Goal: Task Accomplishment & Management: Use online tool/utility

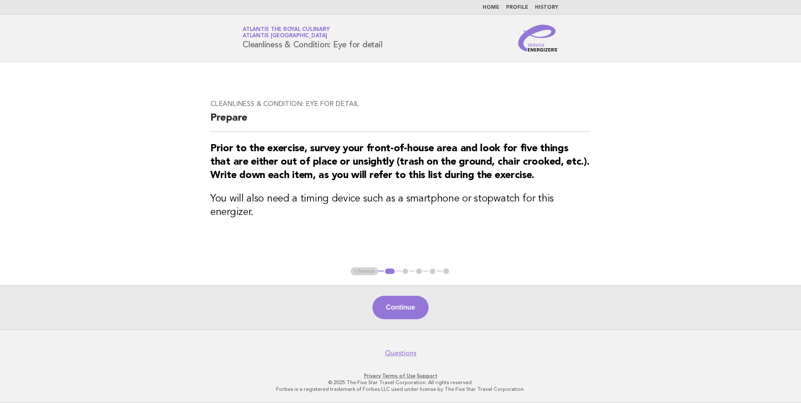
click at [486, 7] on ul "Home Profile History" at bounding box center [400, 7] width 339 height 7
click at [495, 9] on link "Home" at bounding box center [490, 7] width 17 height 5
click at [493, 5] on link "Home" at bounding box center [490, 7] width 17 height 5
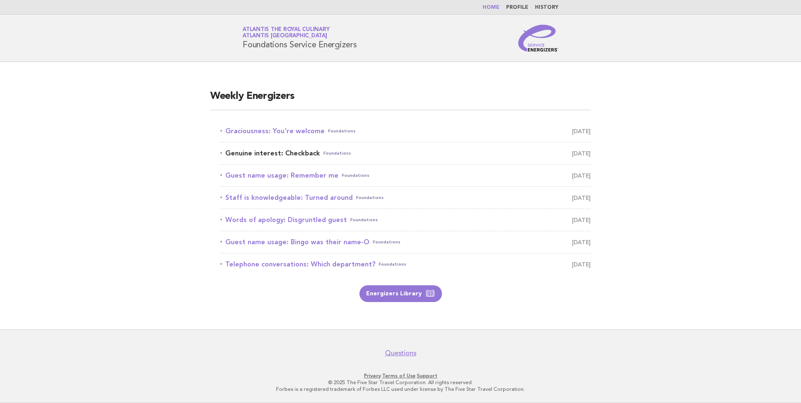
click at [293, 151] on link "Genuine interest: Checkback Foundations [DATE]" at bounding box center [405, 153] width 370 height 12
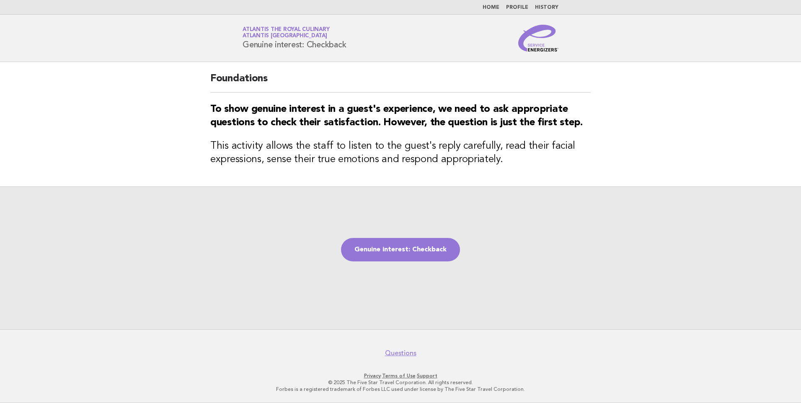
click at [498, 10] on li "Home" at bounding box center [490, 7] width 17 height 7
click at [497, 2] on nav "Home Profile History" at bounding box center [400, 7] width 801 height 15
click at [497, 4] on nav "Home Profile History" at bounding box center [400, 7] width 801 height 15
click at [495, 7] on link "Home" at bounding box center [490, 7] width 17 height 5
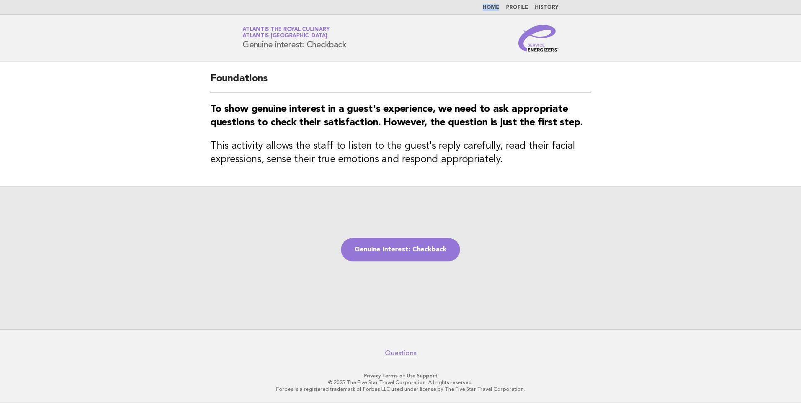
click at [495, 7] on link "Home" at bounding box center [490, 7] width 17 height 5
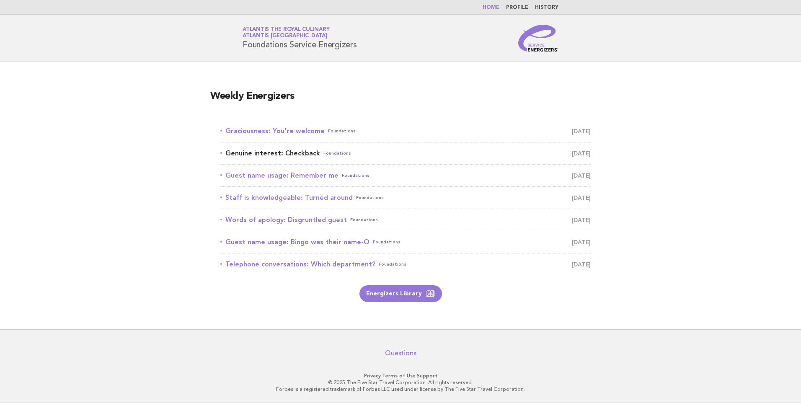
click at [240, 155] on link "Genuine interest: Checkback Foundations [DATE]" at bounding box center [405, 153] width 370 height 12
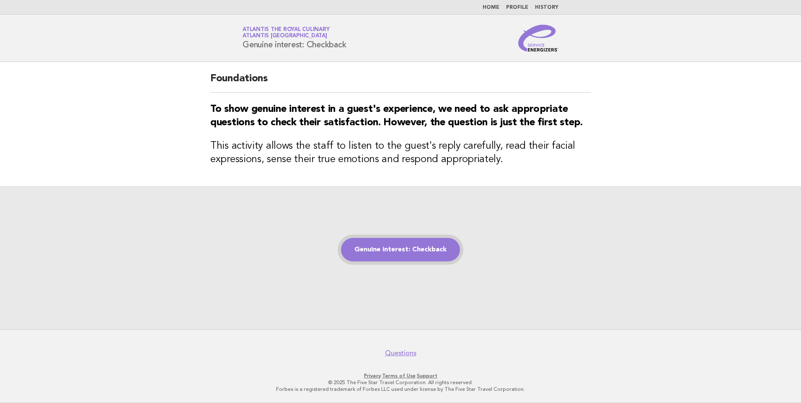
click at [425, 249] on link "Genuine interest: Checkback" at bounding box center [400, 249] width 119 height 23
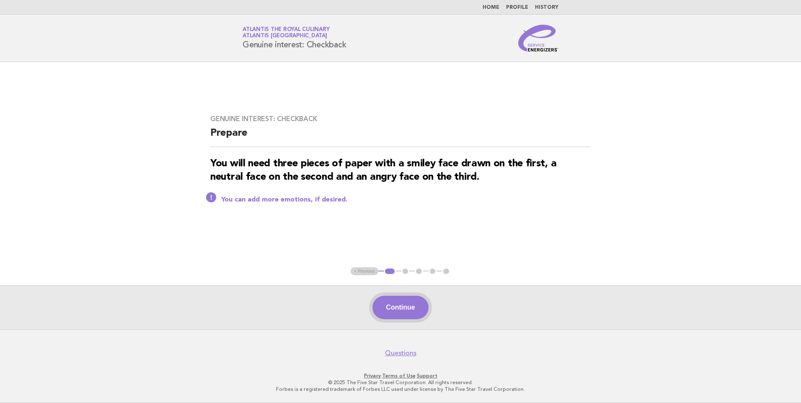
click at [384, 310] on button "Continue" at bounding box center [400, 307] width 56 height 23
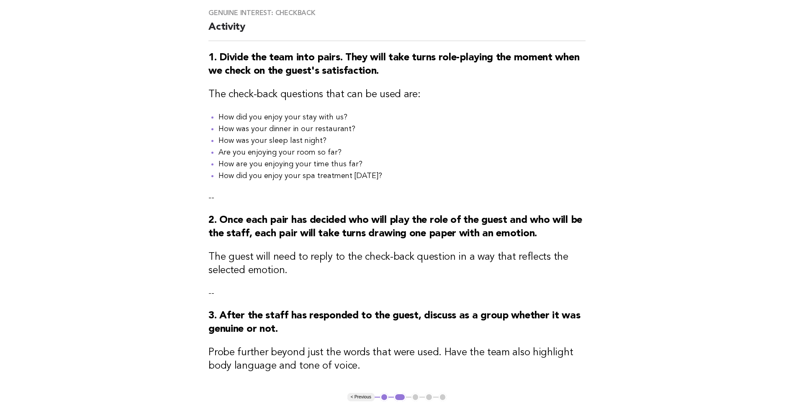
scroll to position [194, 0]
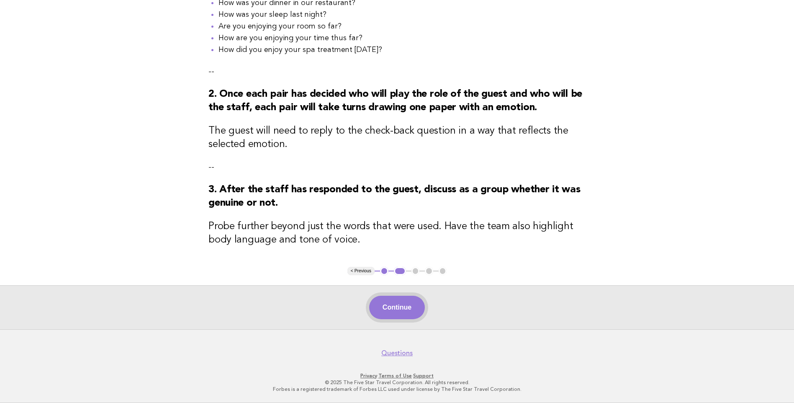
click at [413, 311] on button "Continue" at bounding box center [397, 307] width 56 height 23
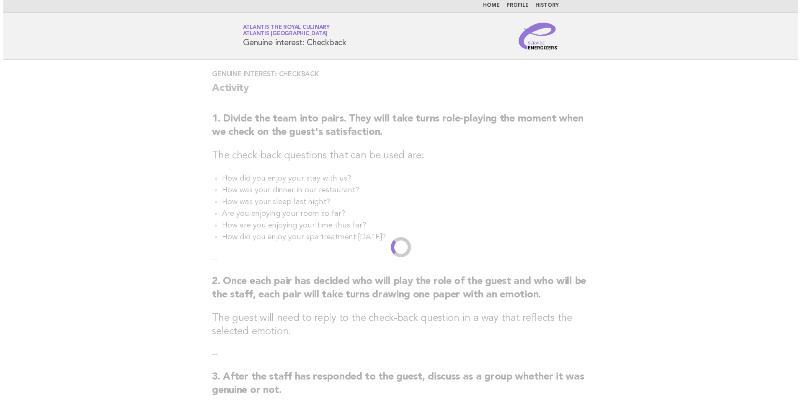
scroll to position [0, 0]
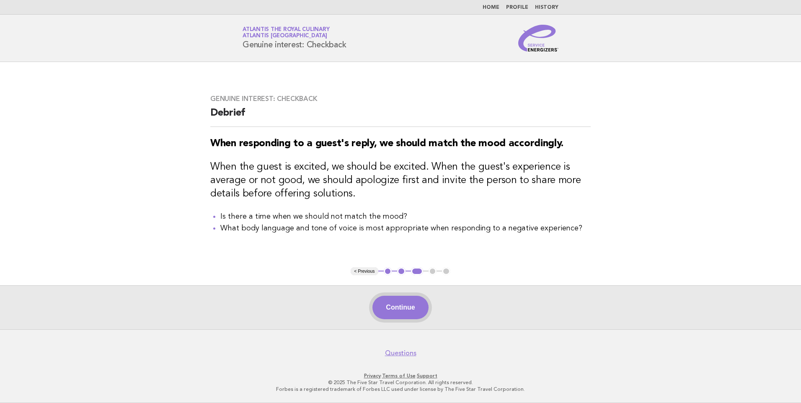
click at [415, 311] on button "Continue" at bounding box center [400, 307] width 56 height 23
